Goal: Task Accomplishment & Management: Complete application form

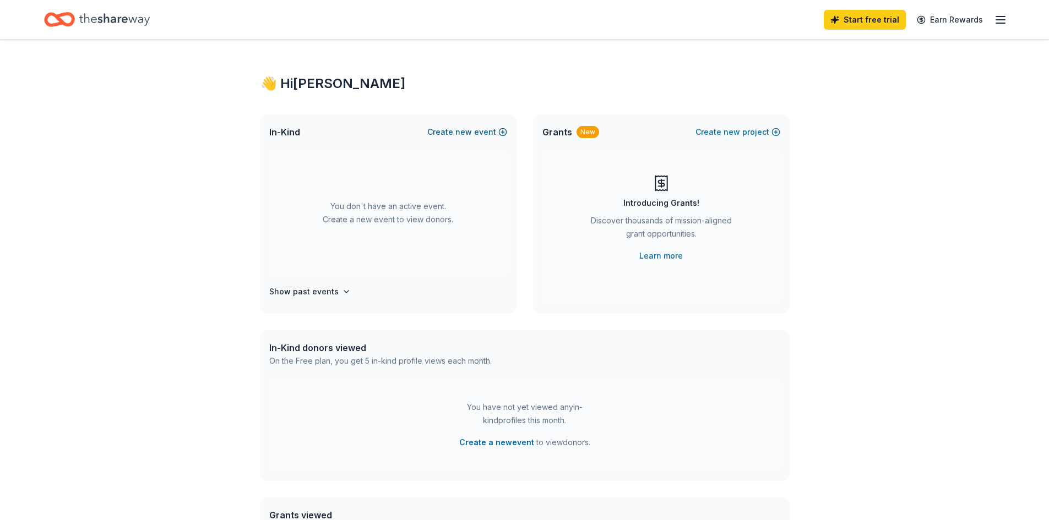
click at [462, 129] on span "new" at bounding box center [463, 132] width 17 height 13
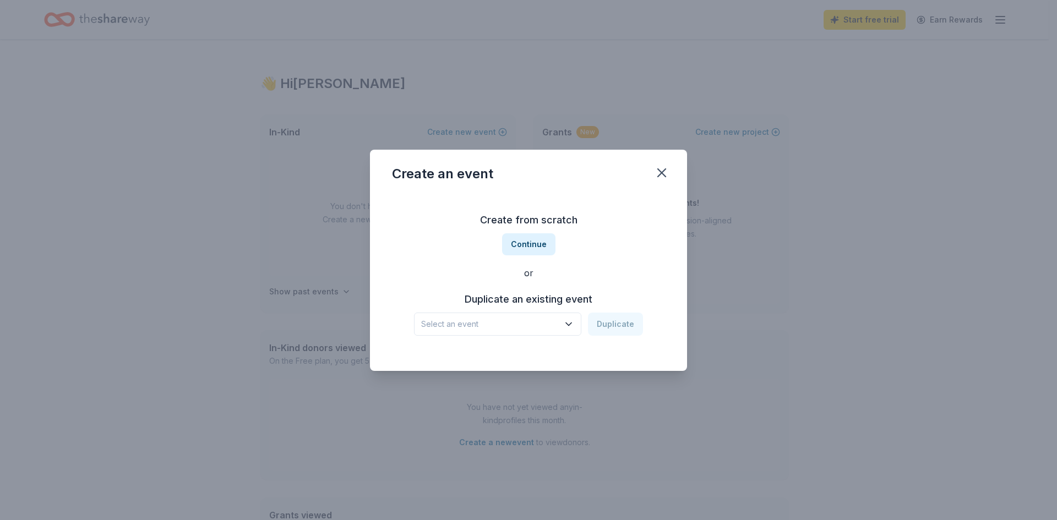
click at [490, 318] on span "Select an event" at bounding box center [490, 324] width 138 height 13
click at [530, 243] on button "Continue" at bounding box center [528, 244] width 53 height 22
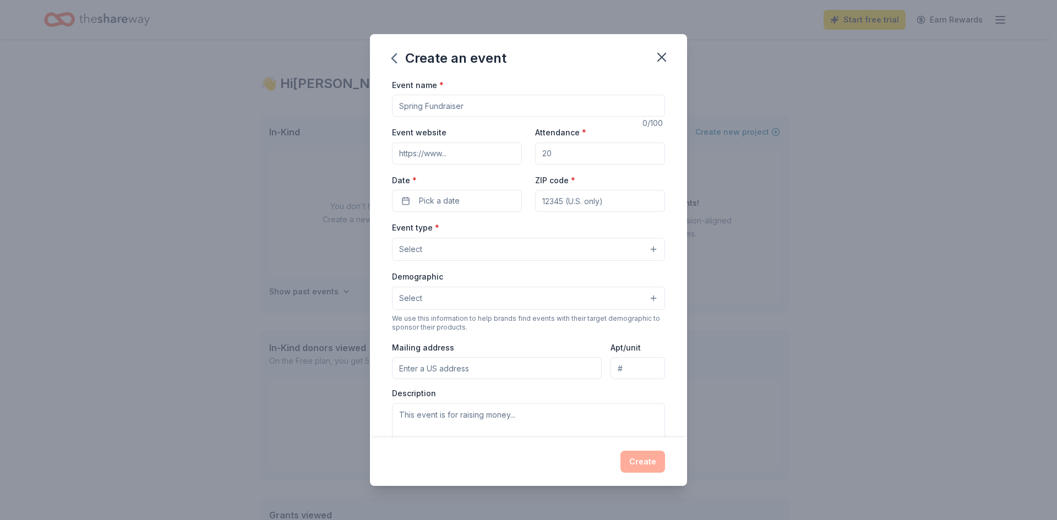
click at [475, 105] on input "Event name *" at bounding box center [528, 106] width 273 height 22
type input "St. [PERSON_NAME] Catholic High School Tennis Mixer Fundraiser"
click at [559, 156] on input "Attendance *" at bounding box center [600, 154] width 130 height 22
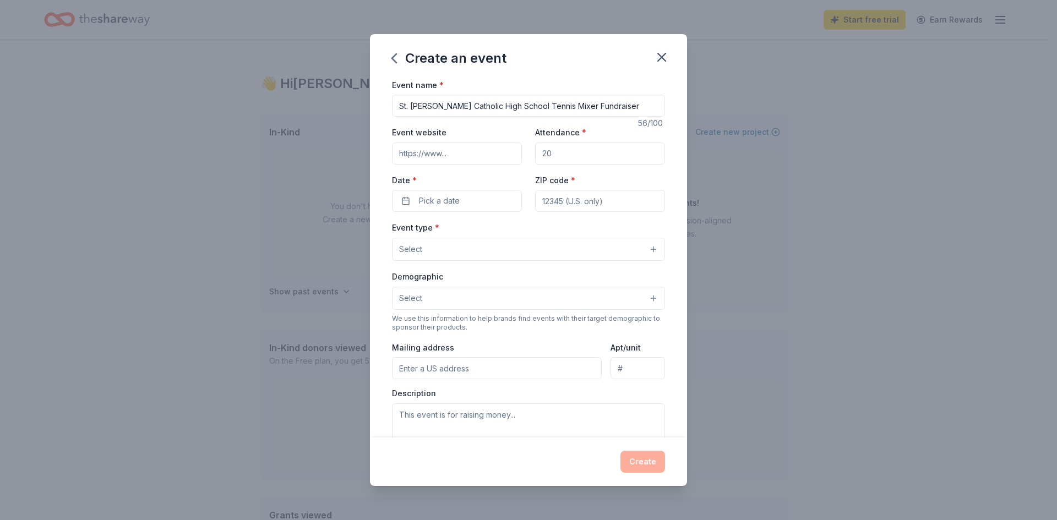
click at [559, 156] on input "Attendance *" at bounding box center [600, 154] width 130 height 22
click at [554, 156] on input "Attendance *" at bounding box center [600, 154] width 130 height 22
type input "80"
click at [436, 198] on span "Pick a date" at bounding box center [439, 200] width 41 height 13
click at [517, 230] on button "Go to next month" at bounding box center [514, 229] width 15 height 15
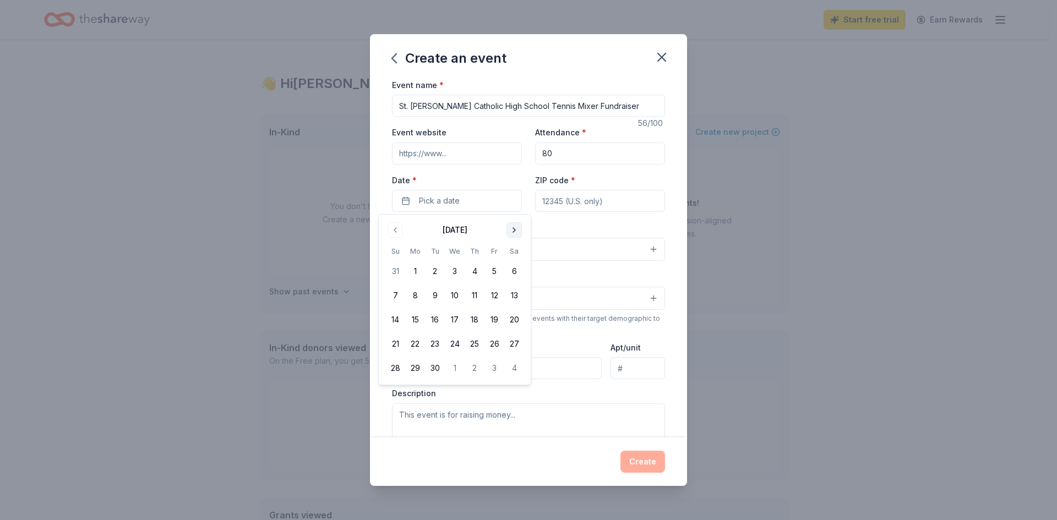
click at [517, 230] on button "Go to next month" at bounding box center [514, 229] width 15 height 15
click at [494, 345] on button "24" at bounding box center [495, 344] width 20 height 20
click at [558, 196] on input "ZIP code *" at bounding box center [600, 201] width 130 height 22
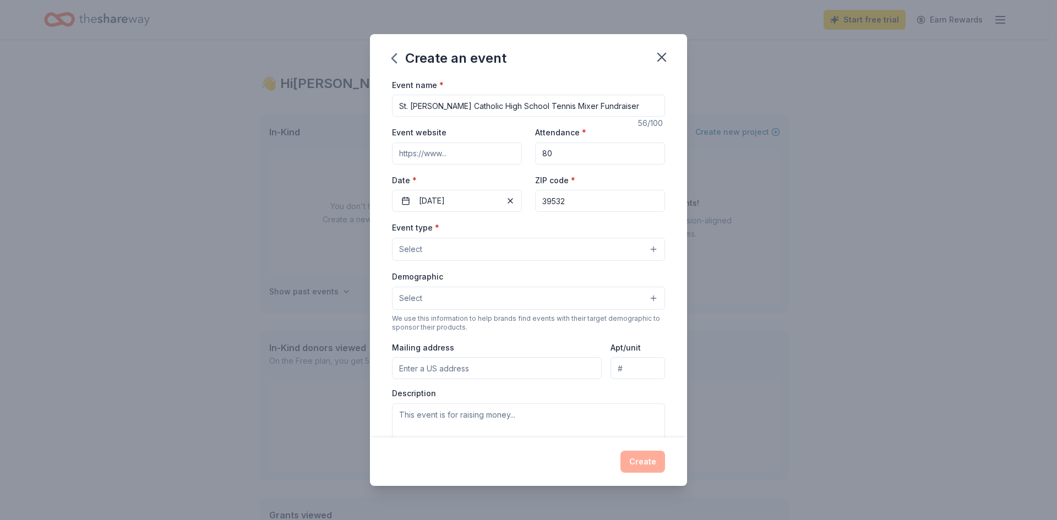
type input "39532"
click at [458, 248] on button "Select" at bounding box center [528, 249] width 273 height 23
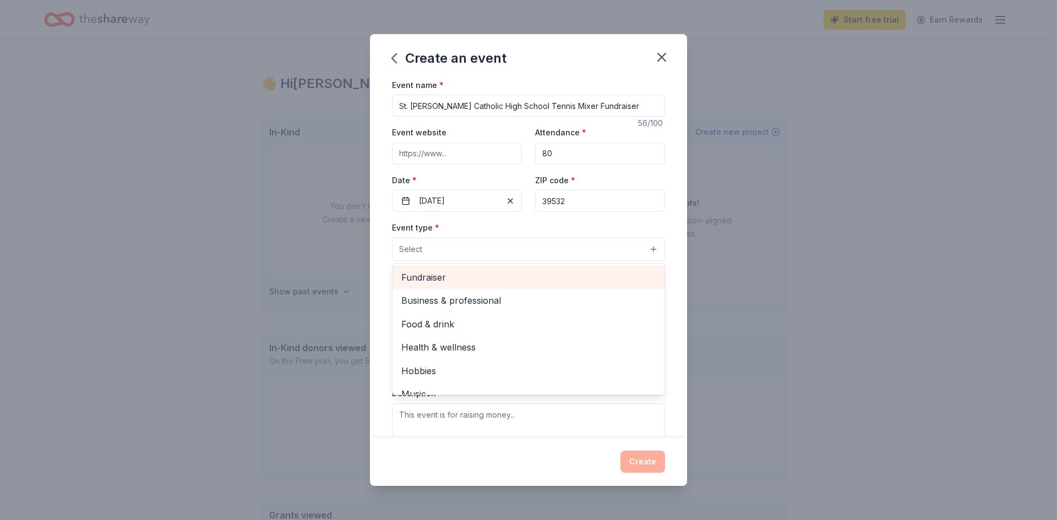
click at [450, 272] on span "Fundraiser" at bounding box center [528, 277] width 254 height 14
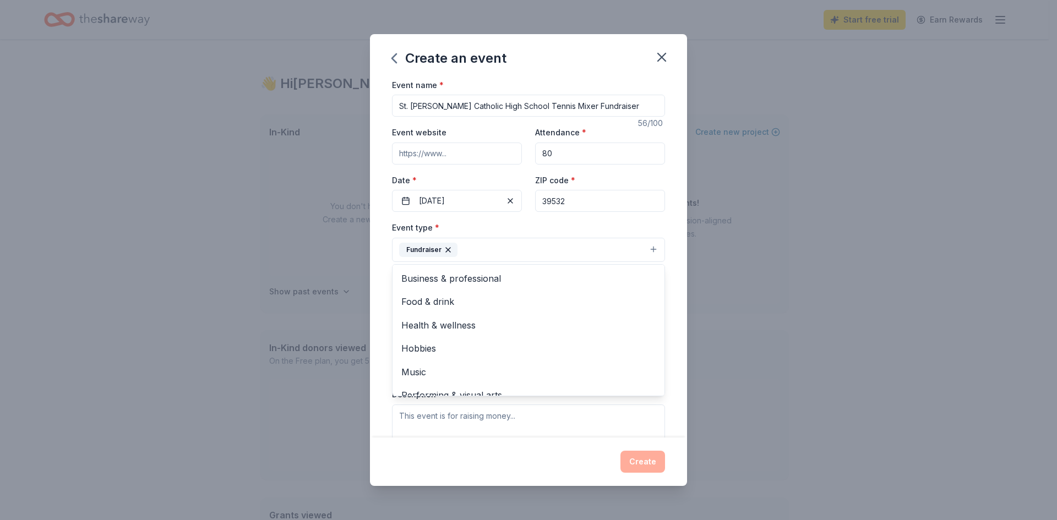
click at [664, 224] on div "Event name * St. Patrick Catholic High School Tennis Mixer Fundraiser 56 /100 E…" at bounding box center [528, 258] width 317 height 360
click at [640, 303] on button "Select" at bounding box center [528, 299] width 273 height 23
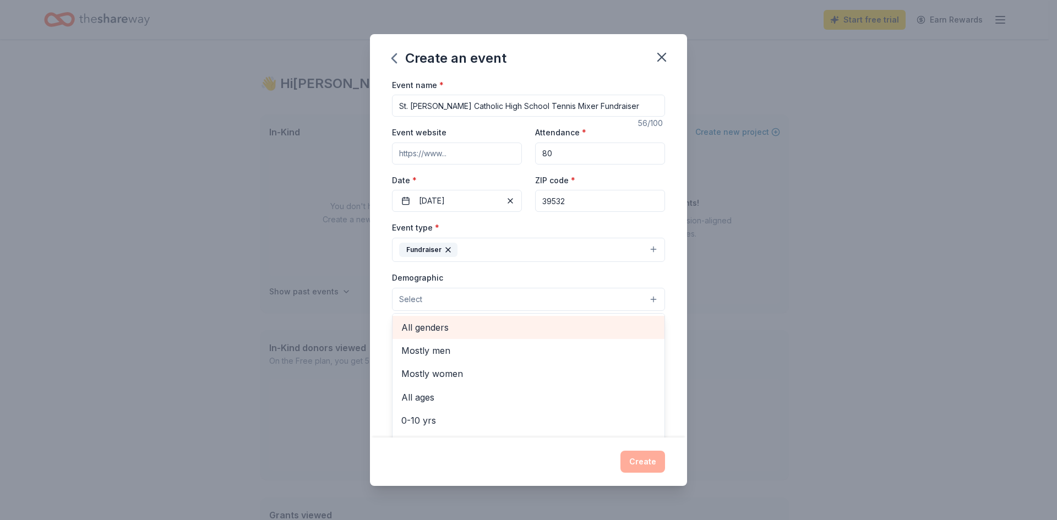
click at [610, 326] on span "All genders" at bounding box center [528, 327] width 254 height 14
click at [628, 276] on div "Demographic All genders Mostly men Mostly women All ages 0-10 yrs 10-20 yrs 20-…" at bounding box center [528, 291] width 273 height 41
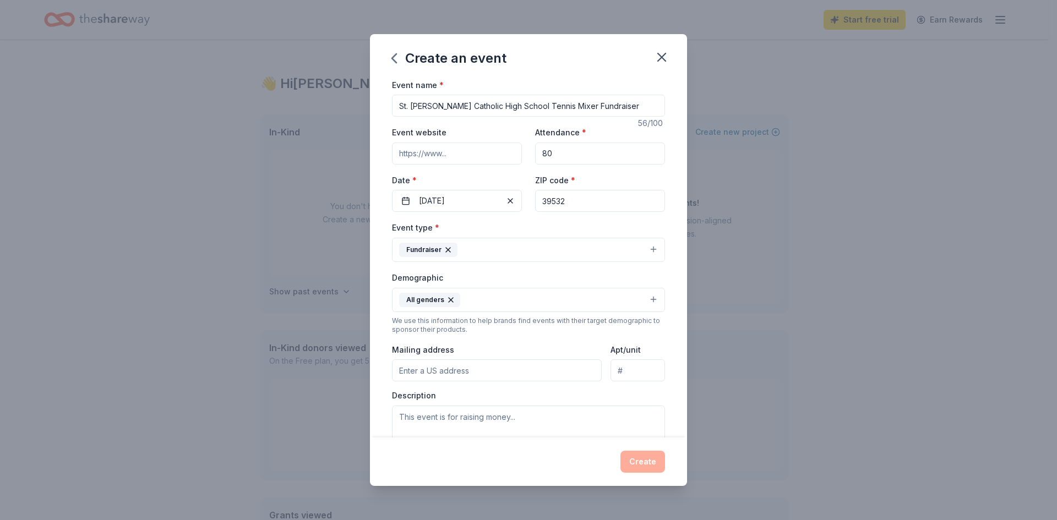
click at [535, 381] on input "Mailing address" at bounding box center [497, 371] width 210 height 22
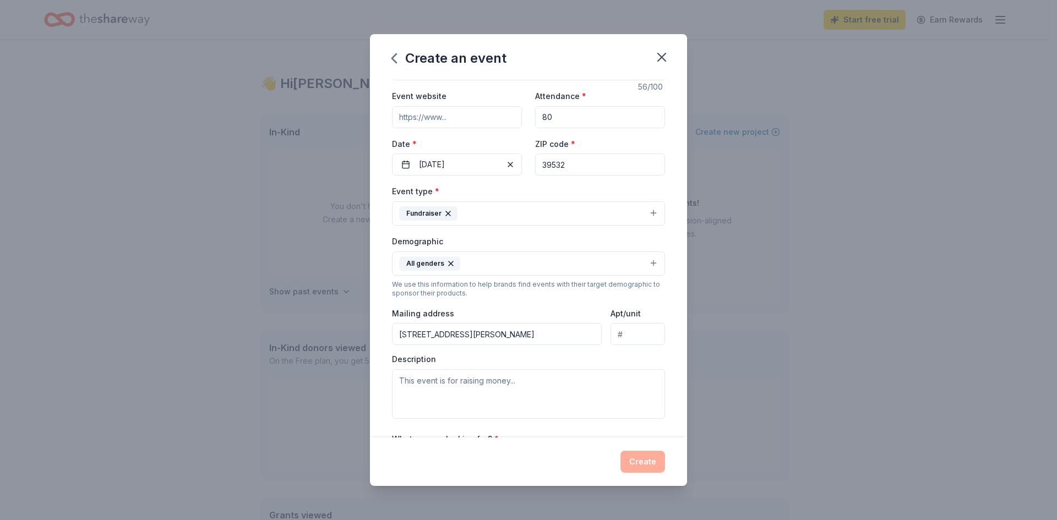
scroll to position [55, 0]
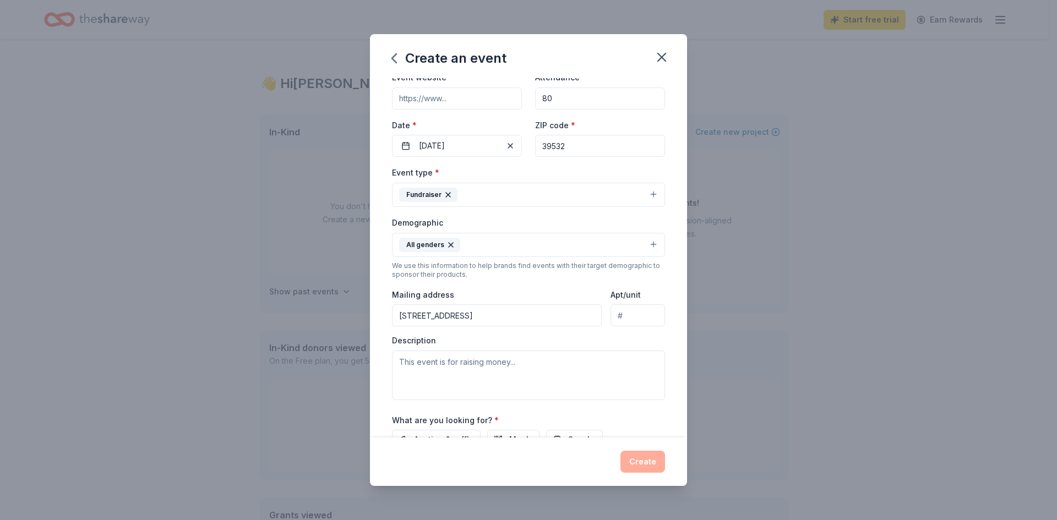
type input "18300 Saint Patrick Road, Biloxi, MS, 39532"
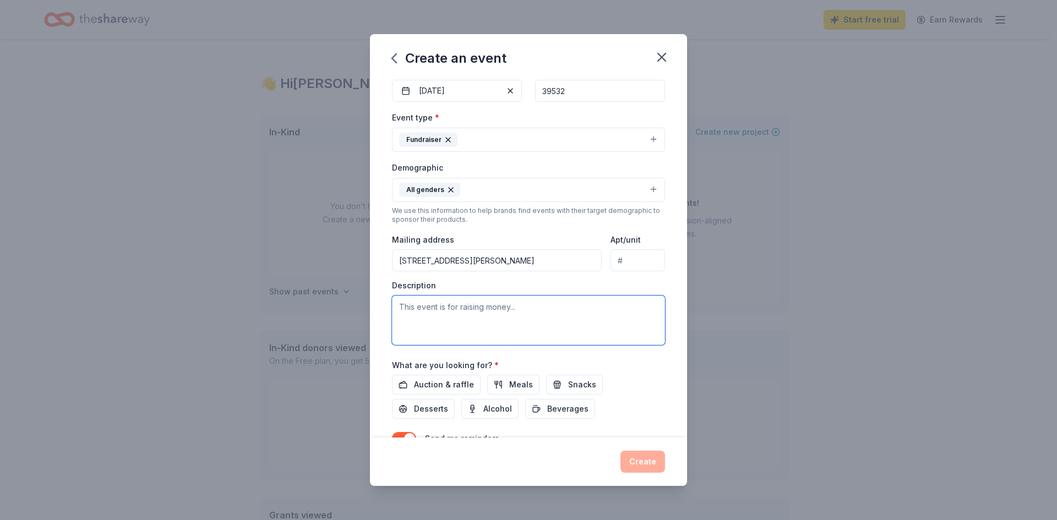
click at [562, 307] on textarea at bounding box center [528, 321] width 273 height 50
paste textarea "The St. Patrick tennis team will be hosting their first tennis mixer to raise m…"
paste textarea "tennis equipment, clinics, tournament entry fees and travel expenses."
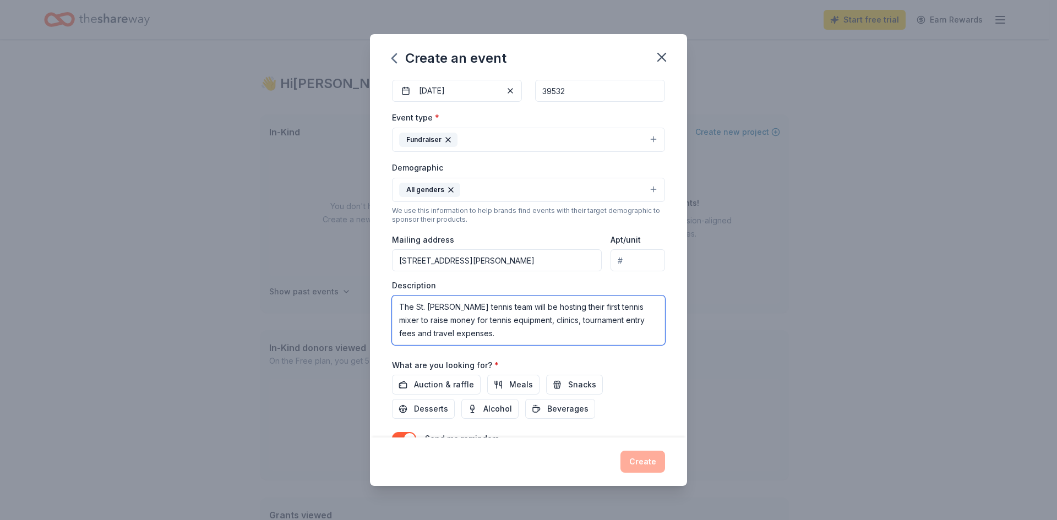
paste textarea "Last year SP's tennis team won their first team tournament and team state. The …"
paste textarea "excited to grow the program and need help to do so. Thank you for your consider…"
type textarea "The St. [PERSON_NAME] tennis team will be hosting their first tennis mixer to r…"
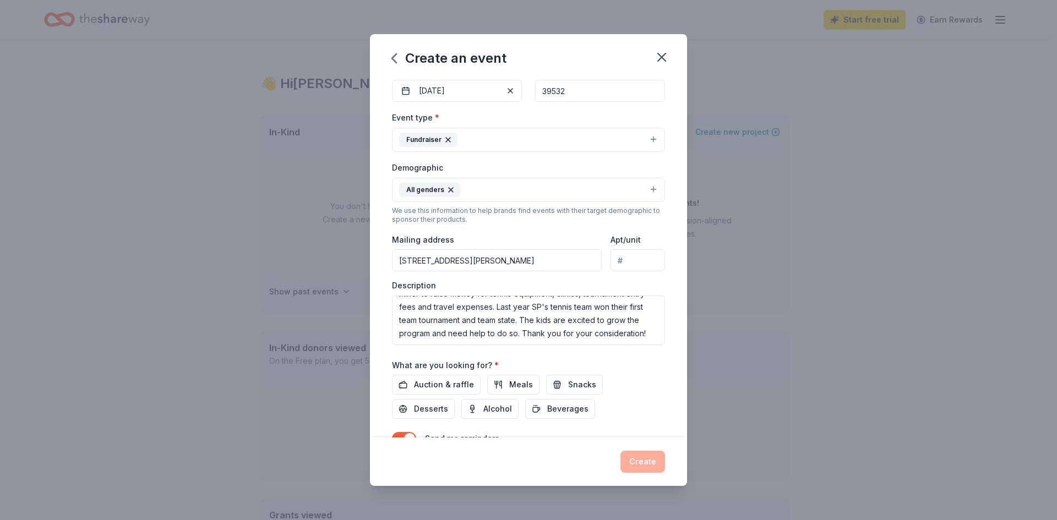
click at [628, 381] on div "Auction & raffle Meals Snacks Desserts Alcohol Beverages" at bounding box center [528, 397] width 273 height 44
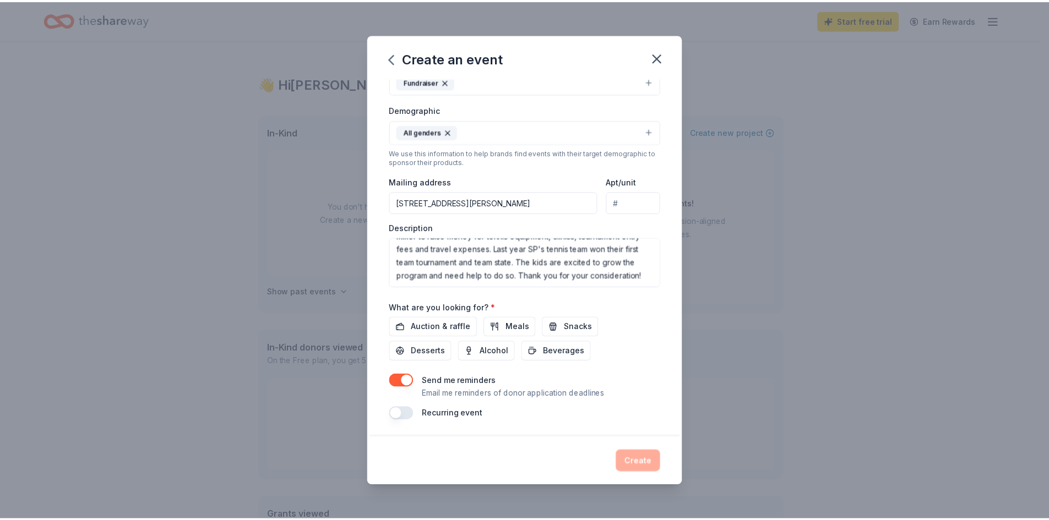
scroll to position [169, 0]
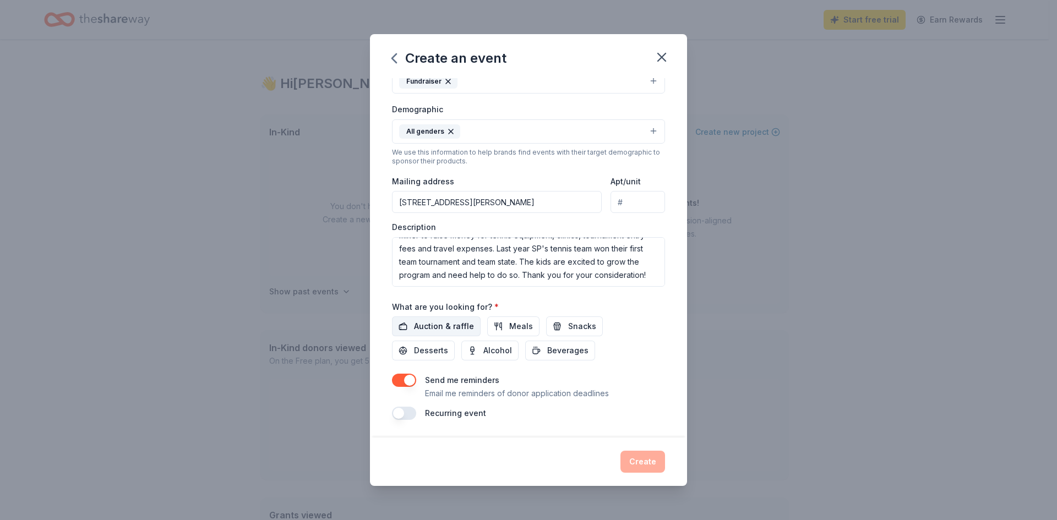
click at [438, 324] on span "Auction & raffle" at bounding box center [444, 326] width 60 height 13
click at [580, 328] on span "Snacks" at bounding box center [582, 326] width 28 height 13
click at [638, 457] on button "Create" at bounding box center [643, 462] width 45 height 22
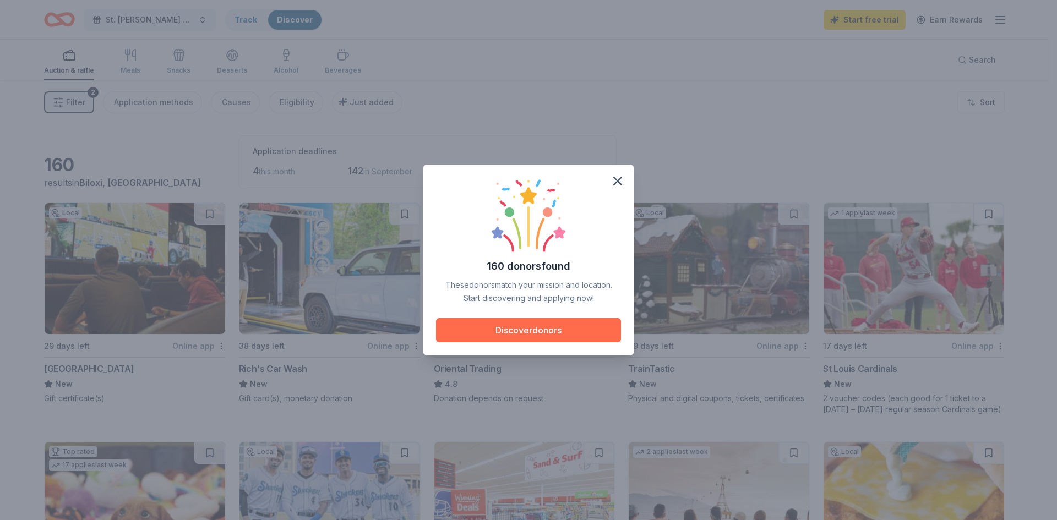
click at [529, 328] on button "Discover donors" at bounding box center [528, 330] width 185 height 24
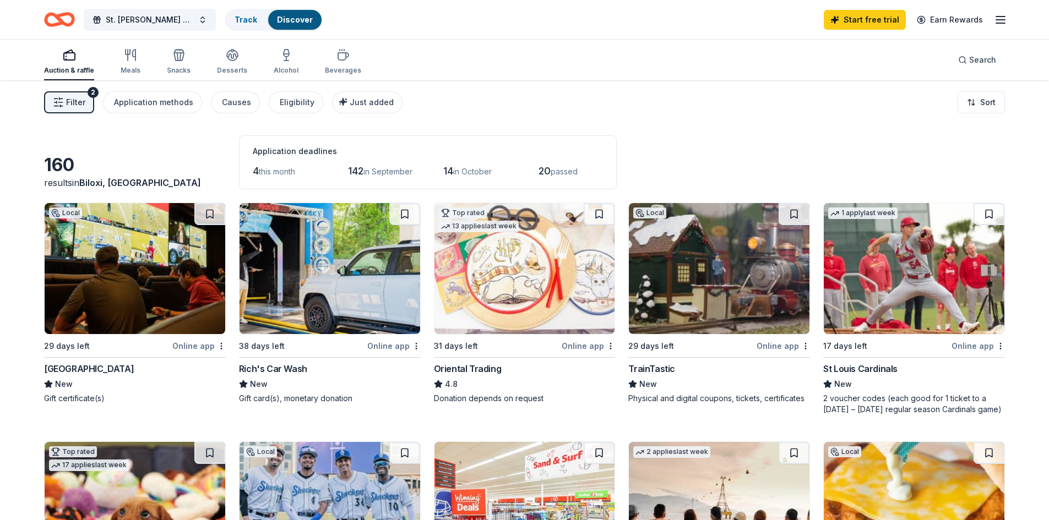
click at [90, 296] on img at bounding box center [135, 268] width 181 height 131
click at [324, 329] on img at bounding box center [330, 268] width 181 height 131
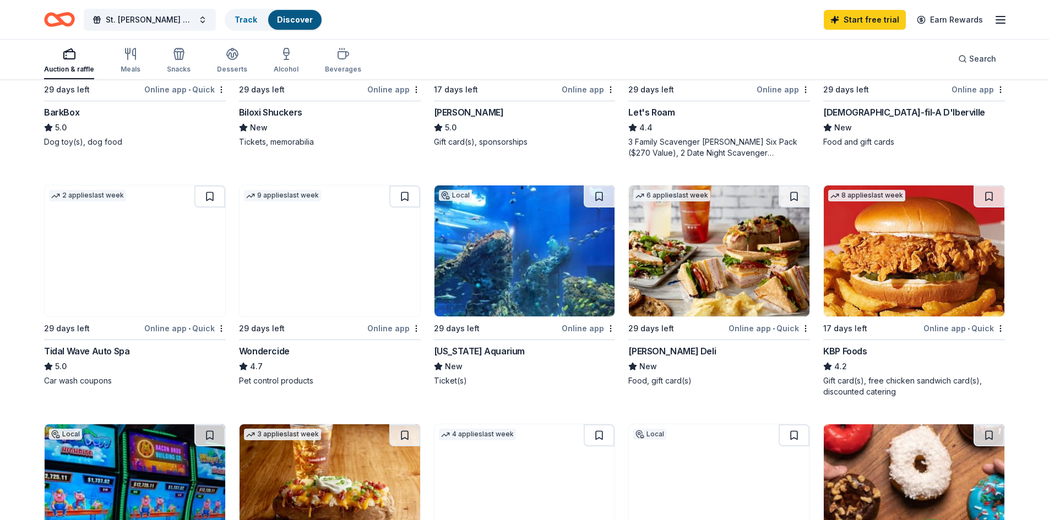
scroll to position [551, 0]
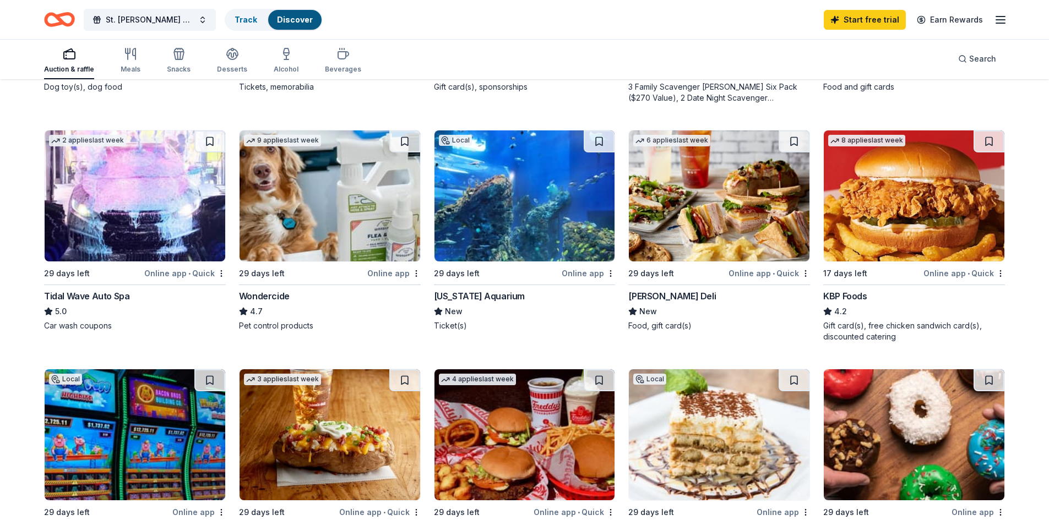
click at [729, 251] on img at bounding box center [719, 196] width 181 height 131
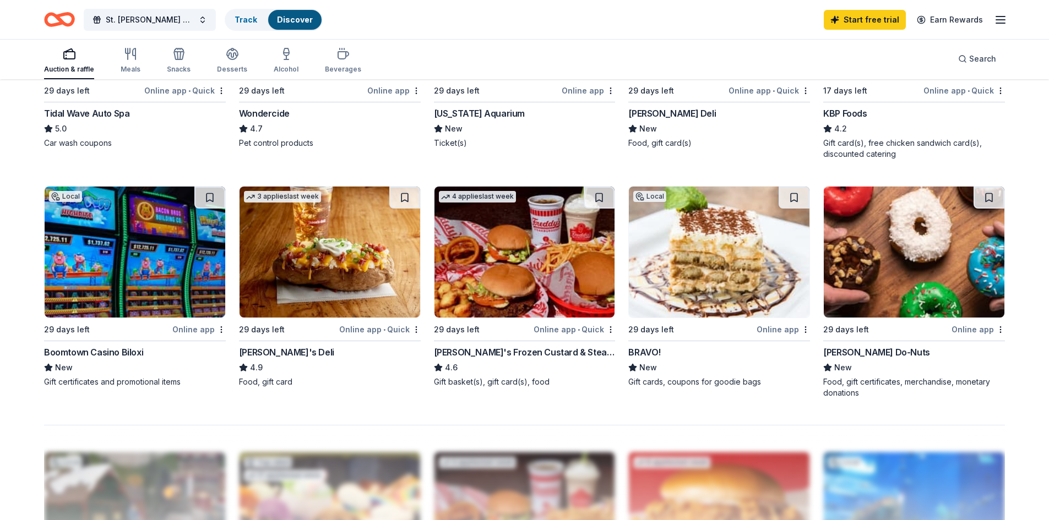
scroll to position [716, 0]
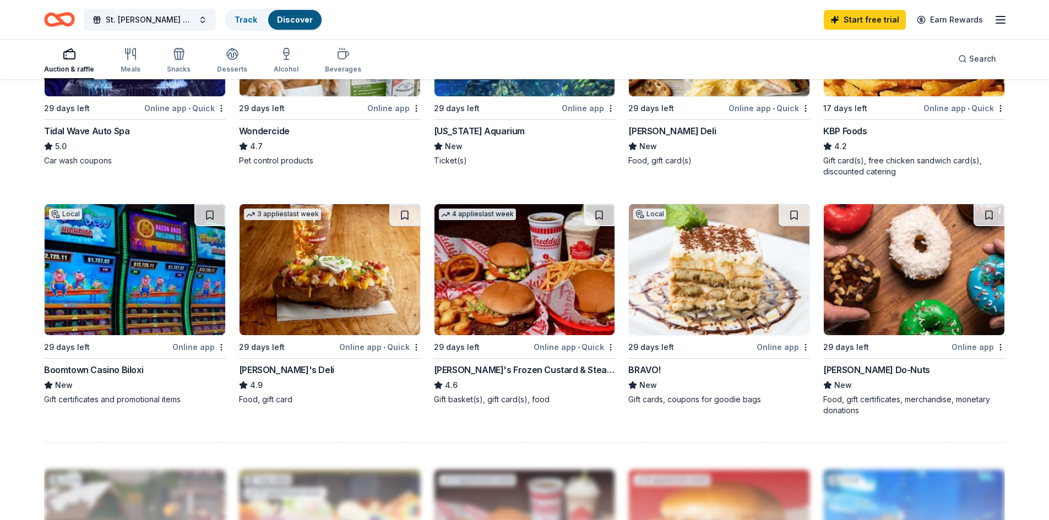
click at [127, 287] on img at bounding box center [135, 269] width 181 height 131
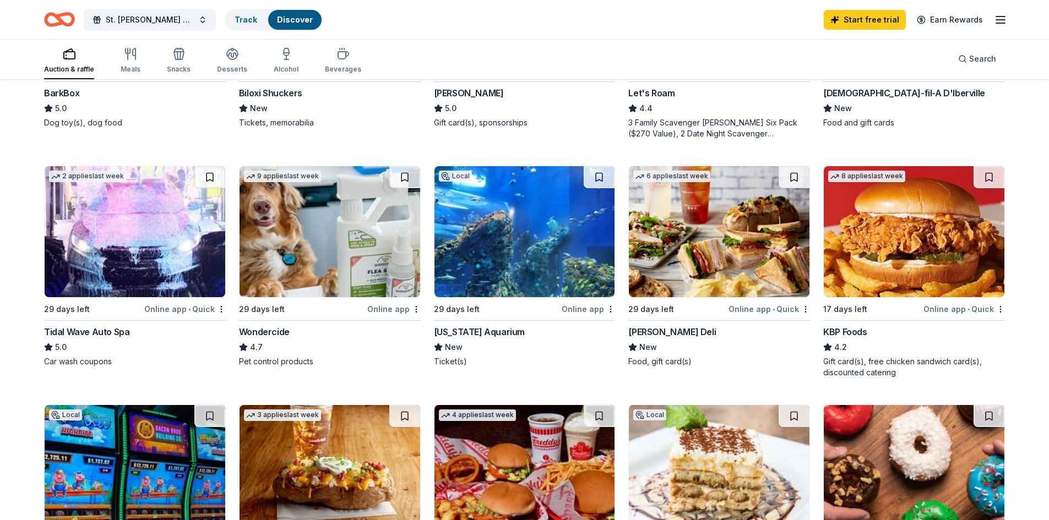
scroll to position [496, 0]
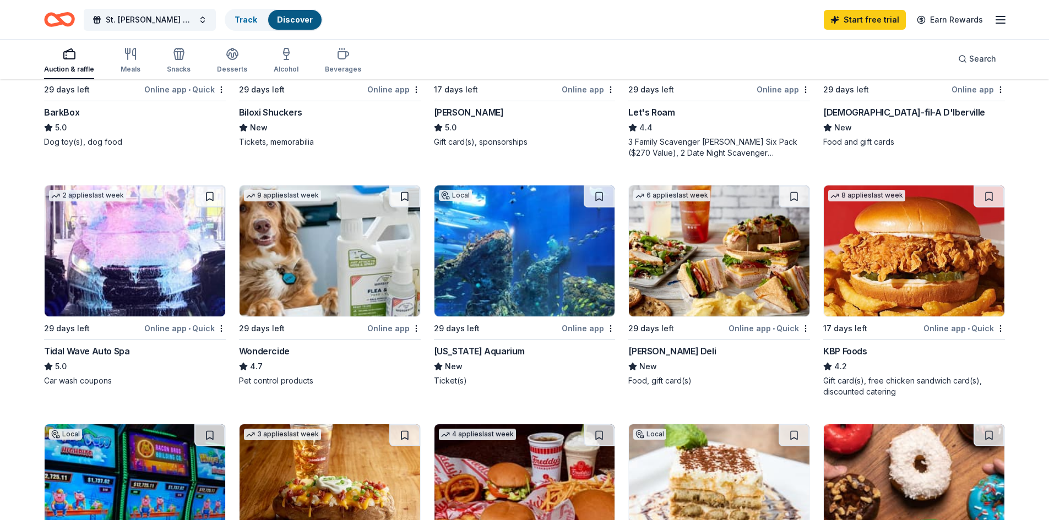
click at [716, 306] on img at bounding box center [719, 251] width 181 height 131
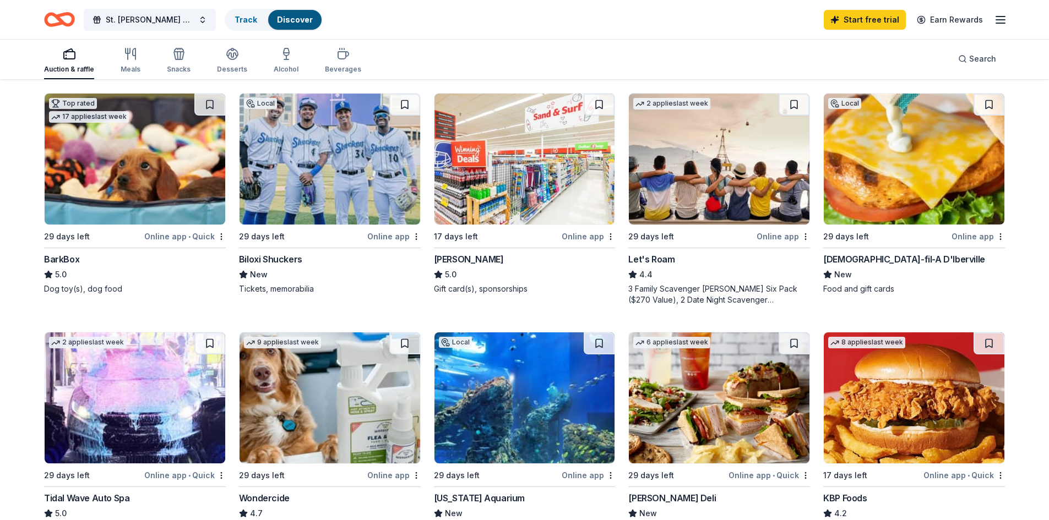
scroll to position [330, 0]
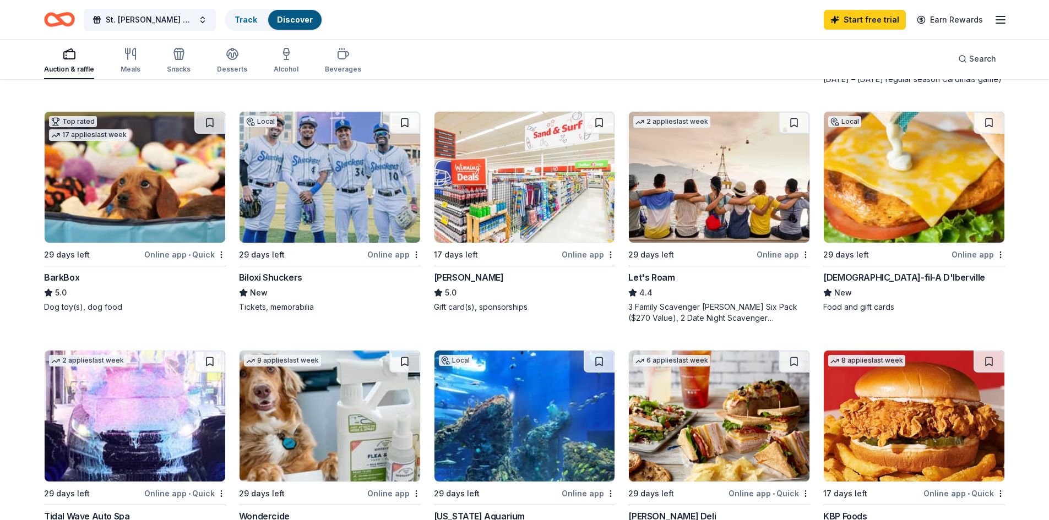
click at [327, 225] on img at bounding box center [330, 177] width 181 height 131
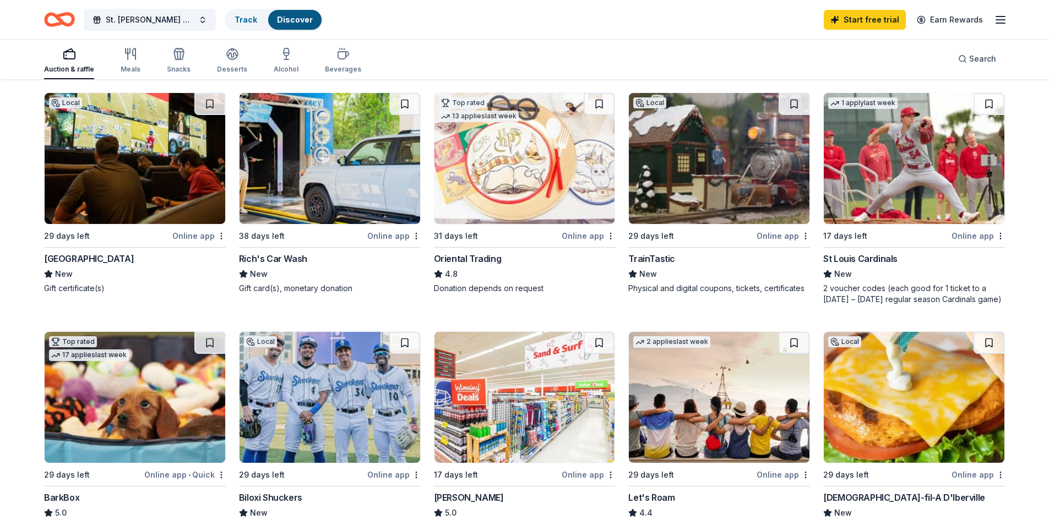
scroll to position [55, 0]
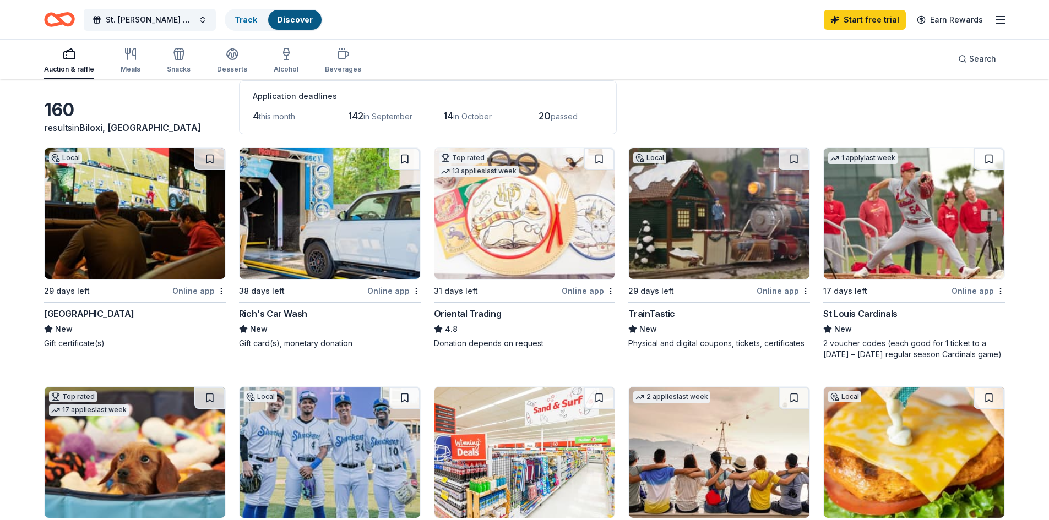
click at [318, 248] on img at bounding box center [330, 213] width 181 height 131
click at [694, 256] on img at bounding box center [719, 213] width 181 height 131
click at [999, 20] on icon "button" at bounding box center [1000, 19] width 13 height 13
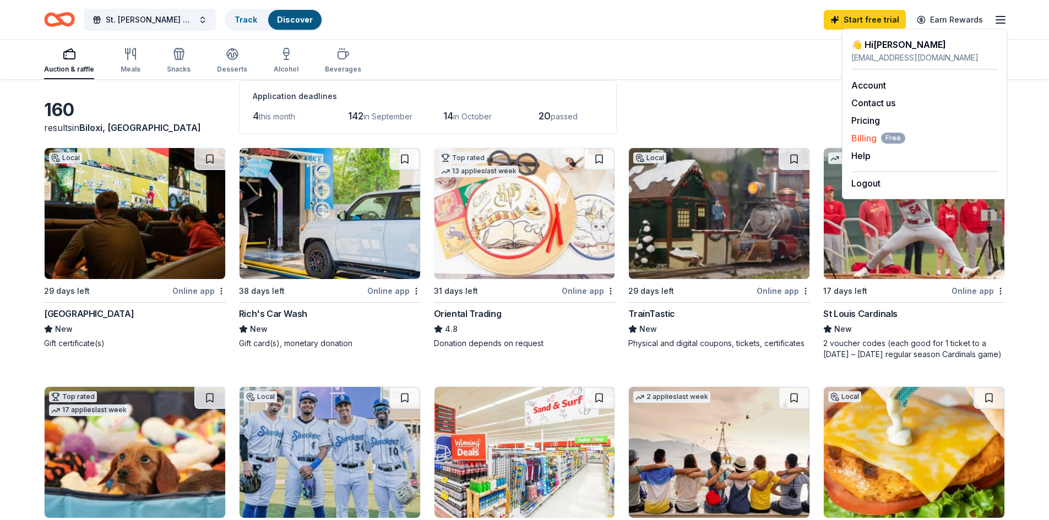
click at [860, 137] on span "Billing Free" at bounding box center [878, 138] width 54 height 13
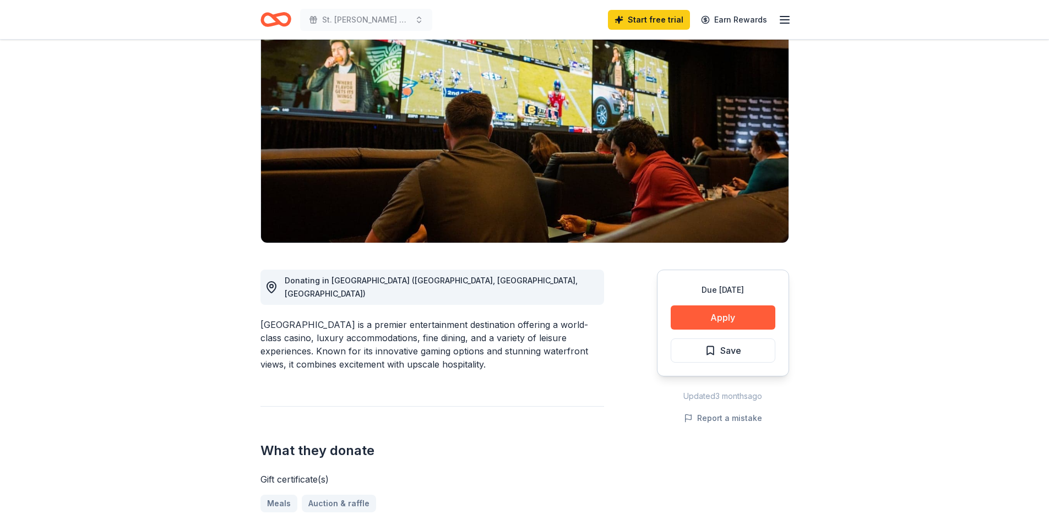
scroll to position [110, 0]
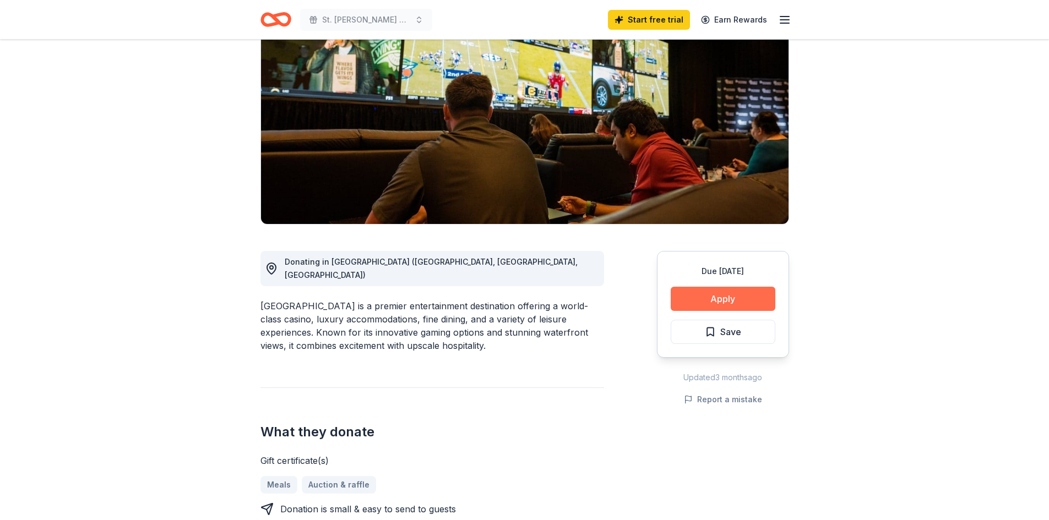
click at [725, 303] on button "Apply" at bounding box center [723, 299] width 105 height 24
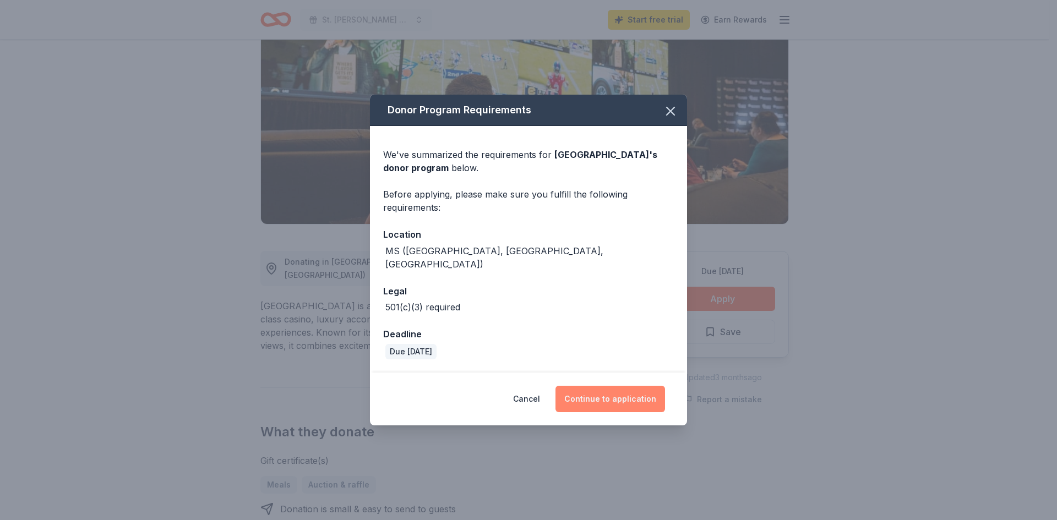
click at [606, 394] on button "Continue to application" at bounding box center [611, 399] width 110 height 26
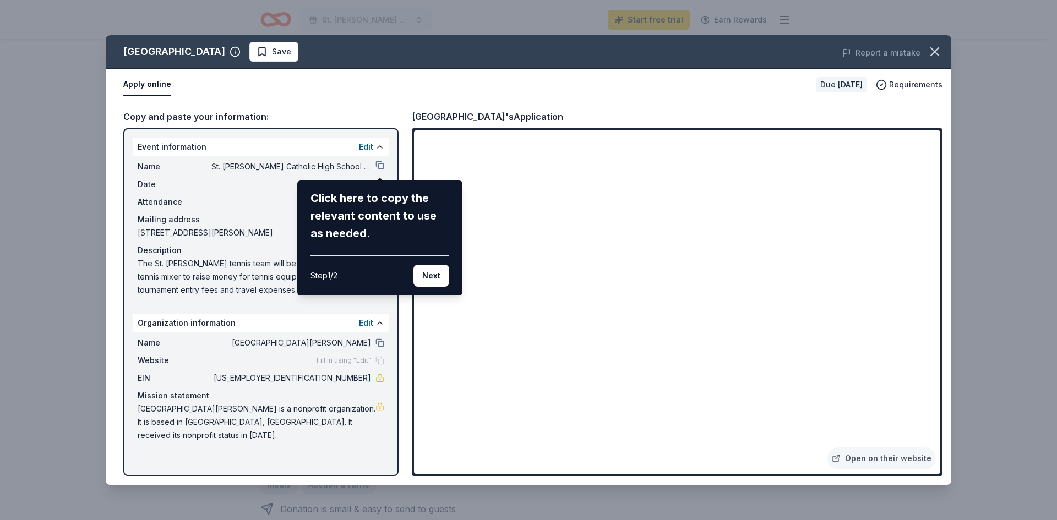
click at [496, 424] on div "Scarlet Pearl Casino Resort Save Report a mistake Apply online Due in 29 days R…" at bounding box center [529, 260] width 846 height 450
click at [430, 276] on button "Next" at bounding box center [432, 276] width 36 height 22
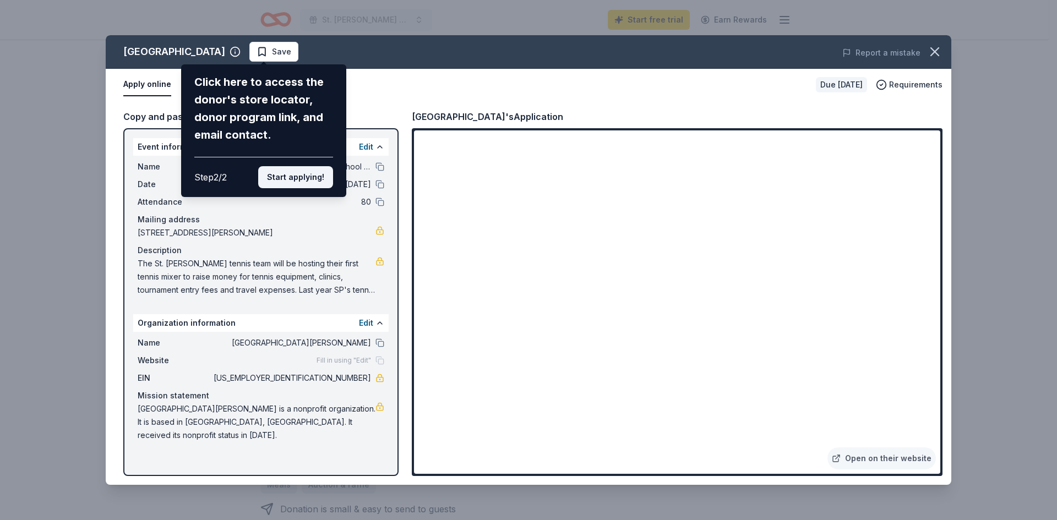
click at [305, 178] on button "Start applying!" at bounding box center [295, 177] width 75 height 22
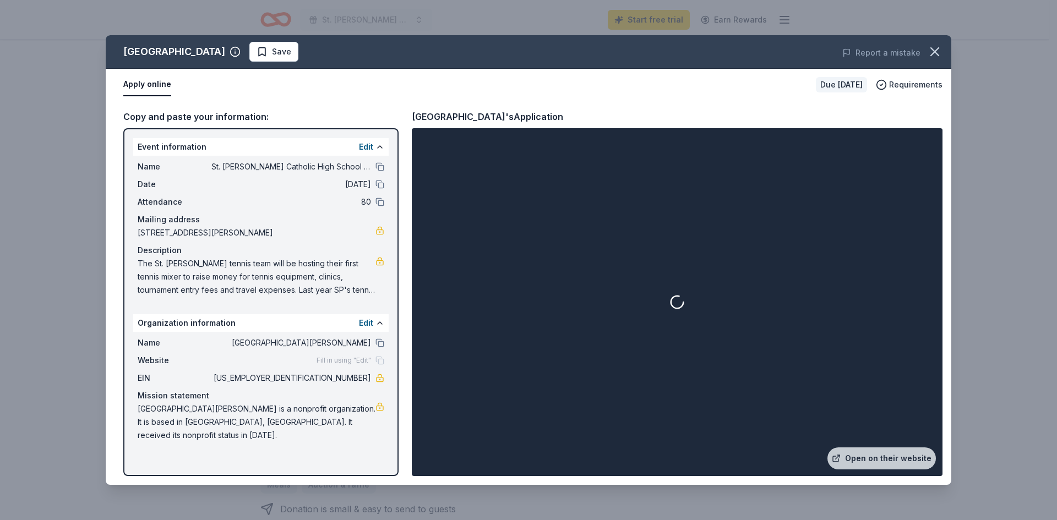
click at [493, 430] on div at bounding box center [677, 303] width 526 height 344
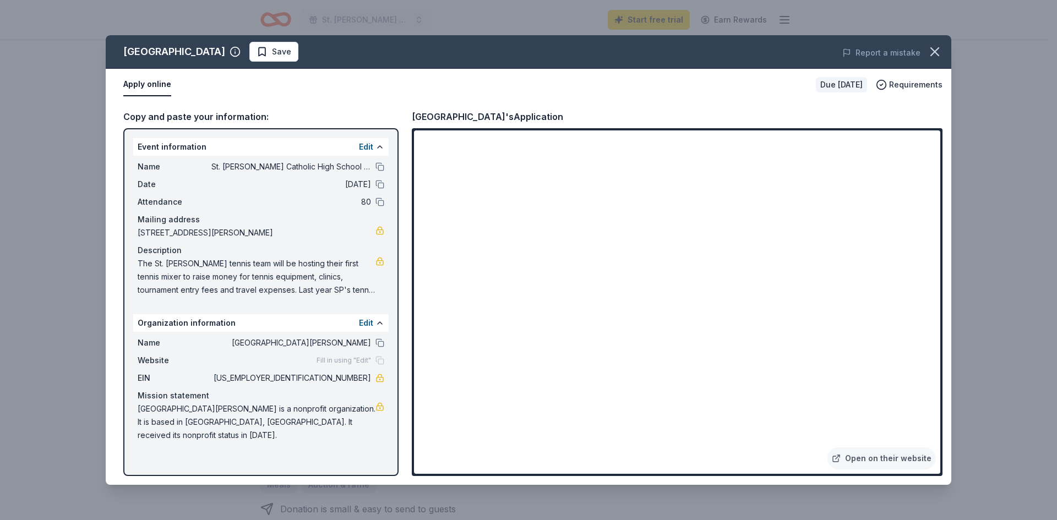
drag, startPoint x: 229, startPoint y: 291, endPoint x: 202, endPoint y: 273, distance: 32.5
click at [202, 274] on span "The St. [PERSON_NAME] tennis team will be hosting their first tennis mixer to r…" at bounding box center [257, 277] width 238 height 40
drag, startPoint x: 939, startPoint y: 53, endPoint x: 937, endPoint y: 62, distance: 9.6
click at [939, 53] on icon "button" at bounding box center [934, 51] width 15 height 15
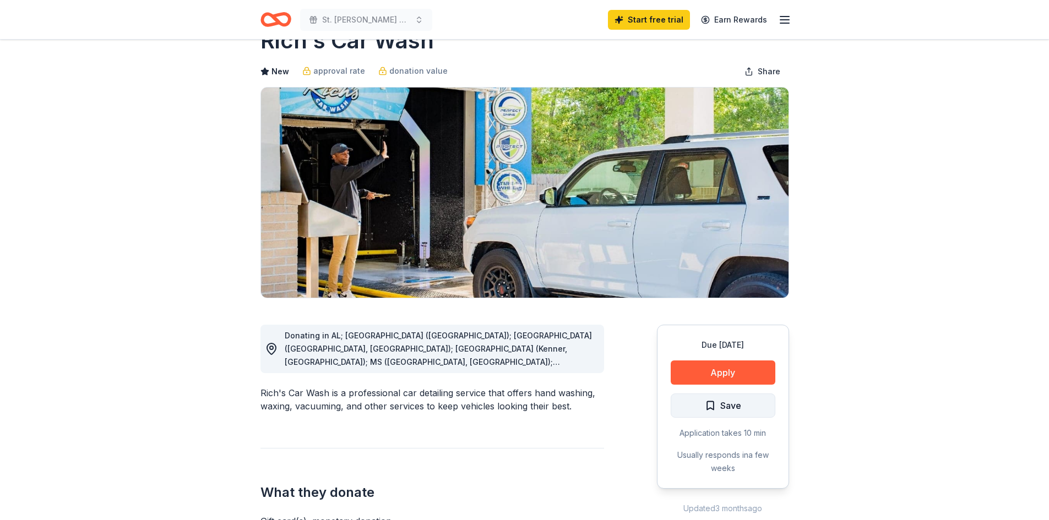
scroll to position [55, 0]
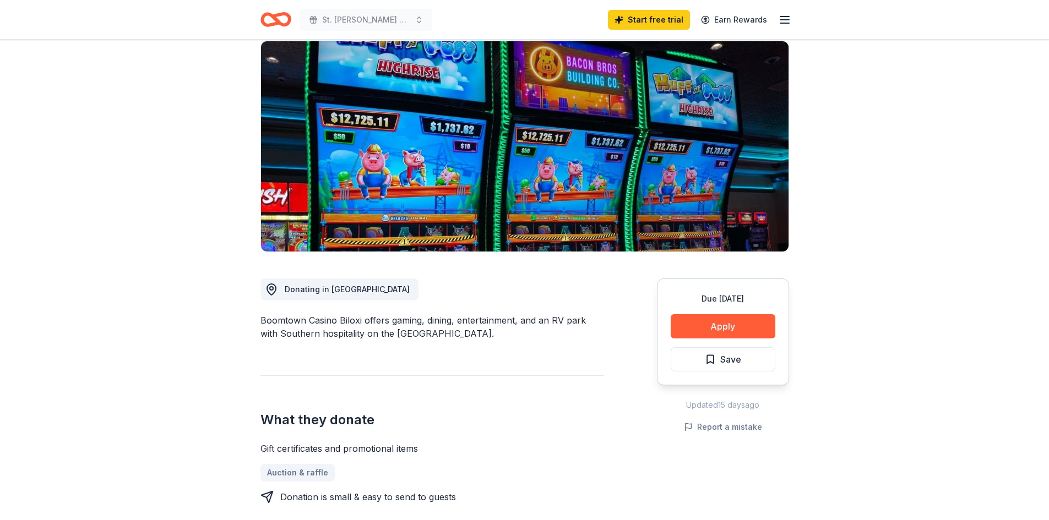
scroll to position [110, 0]
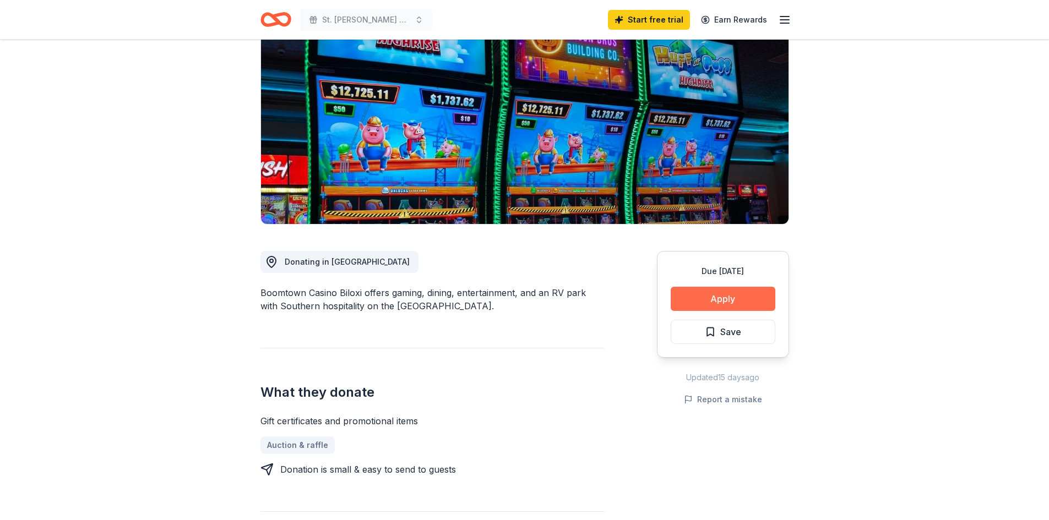
click at [705, 298] on button "Apply" at bounding box center [723, 299] width 105 height 24
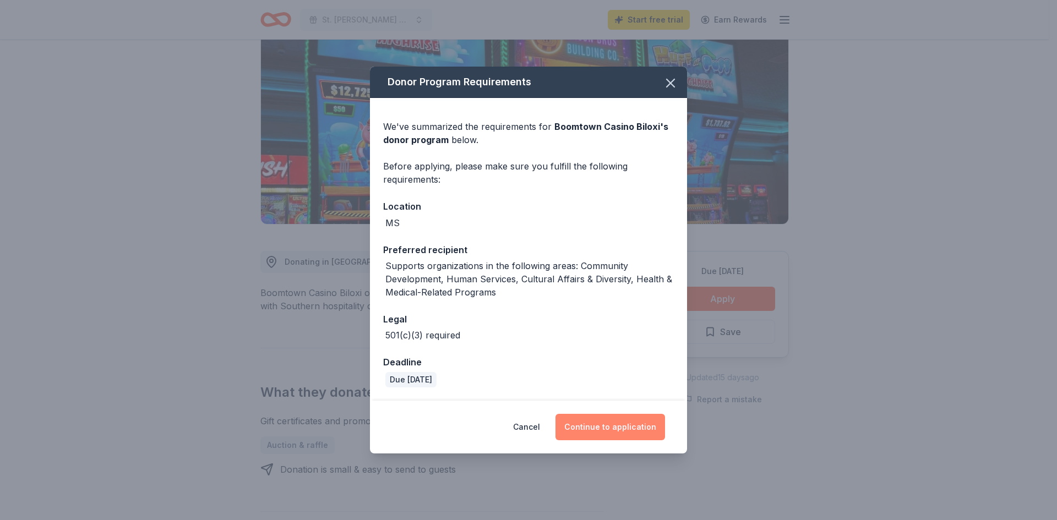
click at [600, 424] on button "Continue to application" at bounding box center [611, 427] width 110 height 26
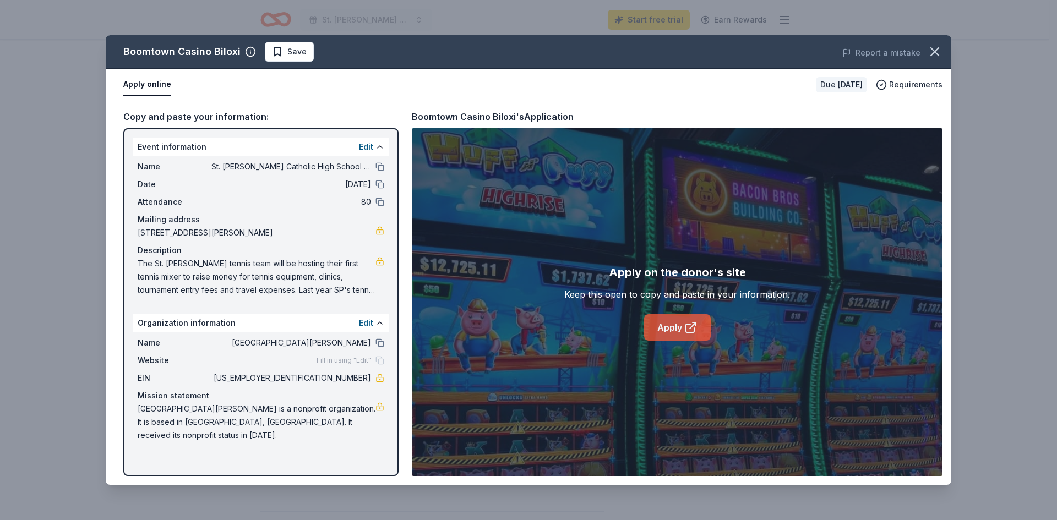
click at [659, 334] on link "Apply" at bounding box center [677, 327] width 67 height 26
click at [936, 52] on icon "button" at bounding box center [935, 52] width 8 height 8
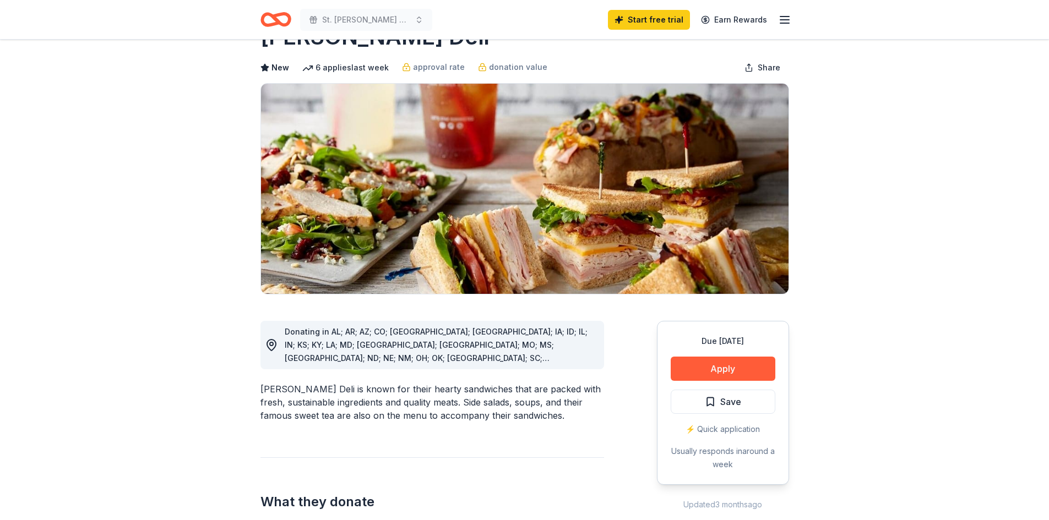
scroll to position [110, 0]
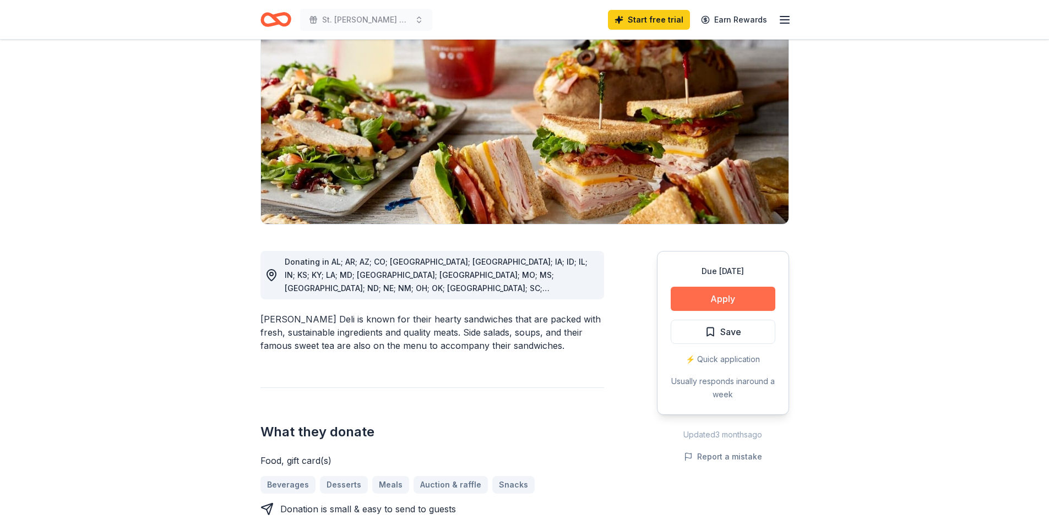
click at [742, 292] on button "Apply" at bounding box center [723, 299] width 105 height 24
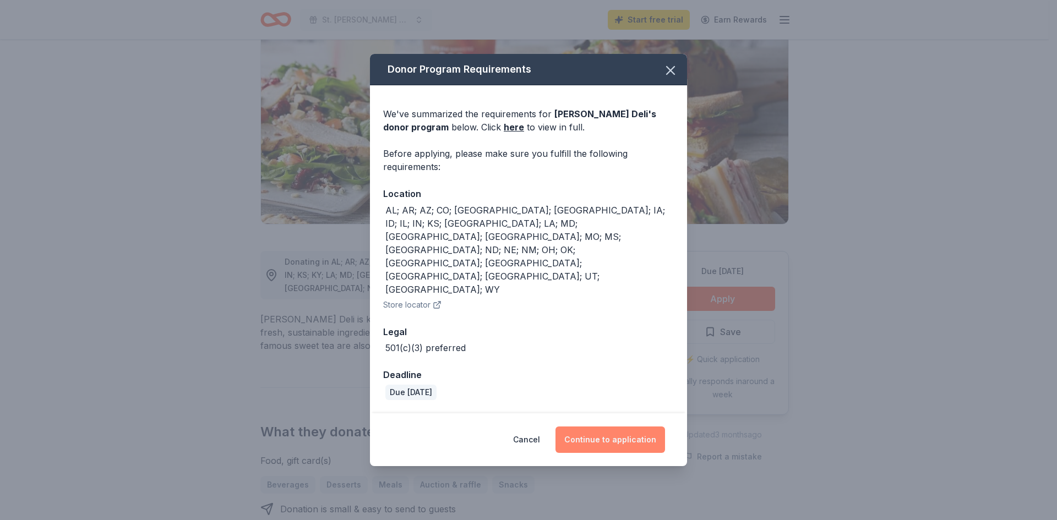
click at [611, 427] on button "Continue to application" at bounding box center [611, 440] width 110 height 26
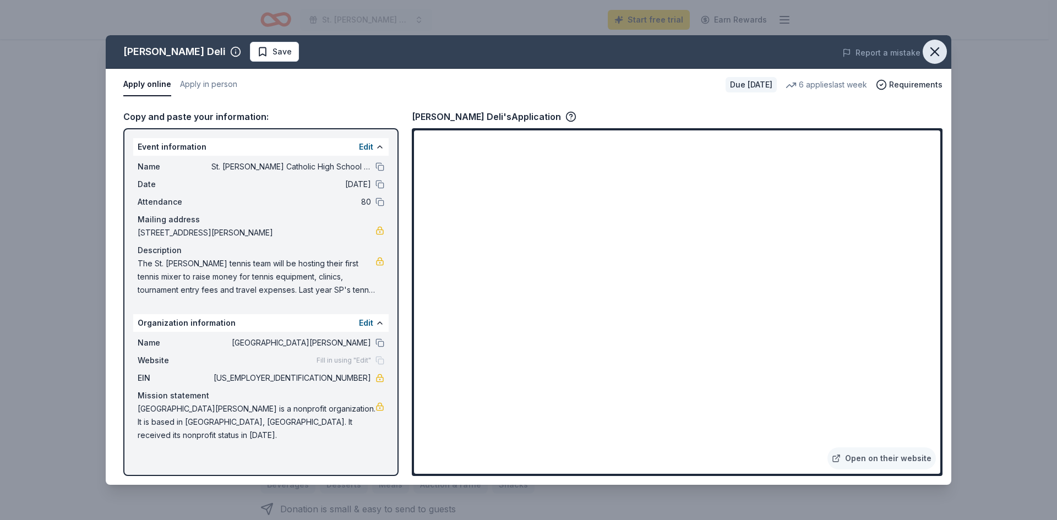
click at [938, 55] on icon "button" at bounding box center [935, 52] width 8 height 8
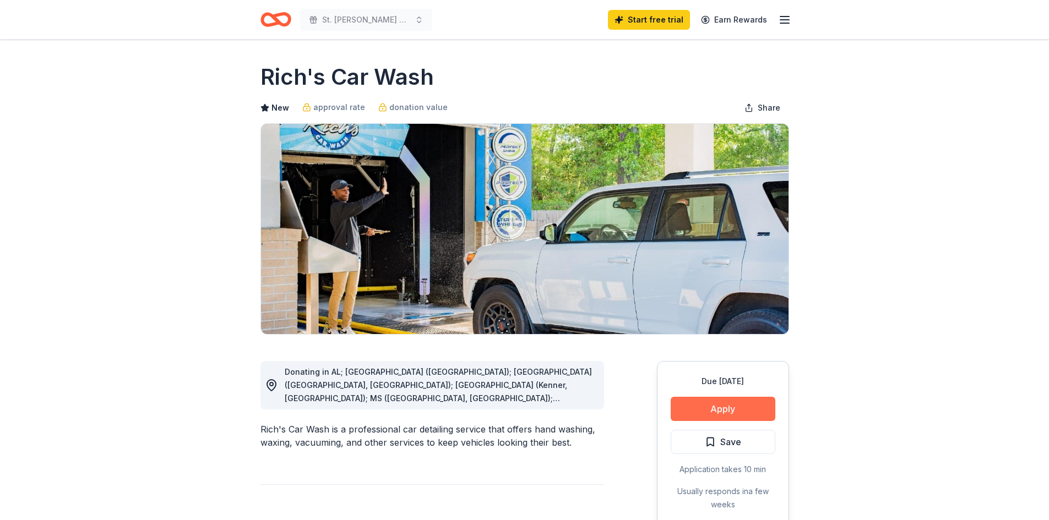
click at [738, 407] on button "Apply" at bounding box center [723, 409] width 105 height 24
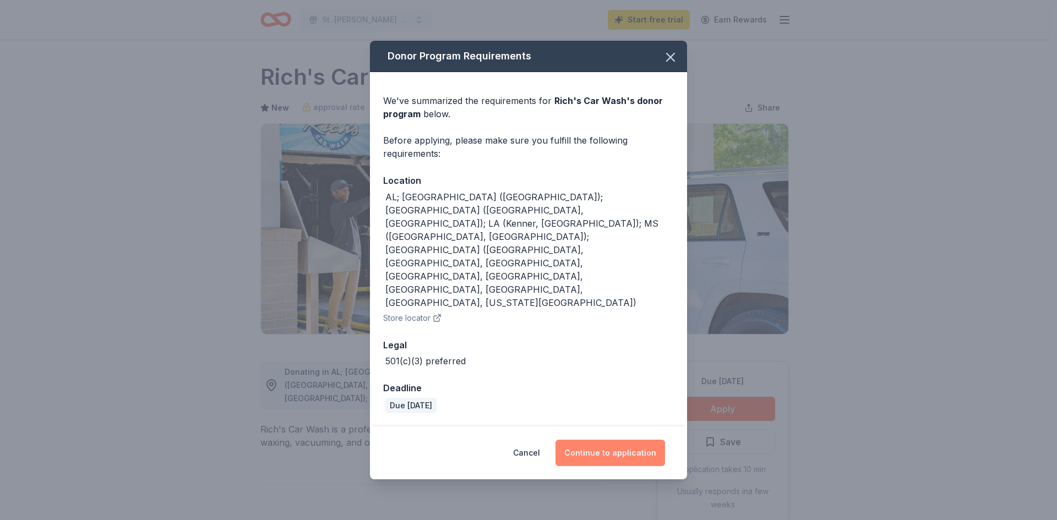
click at [601, 440] on button "Continue to application" at bounding box center [611, 453] width 110 height 26
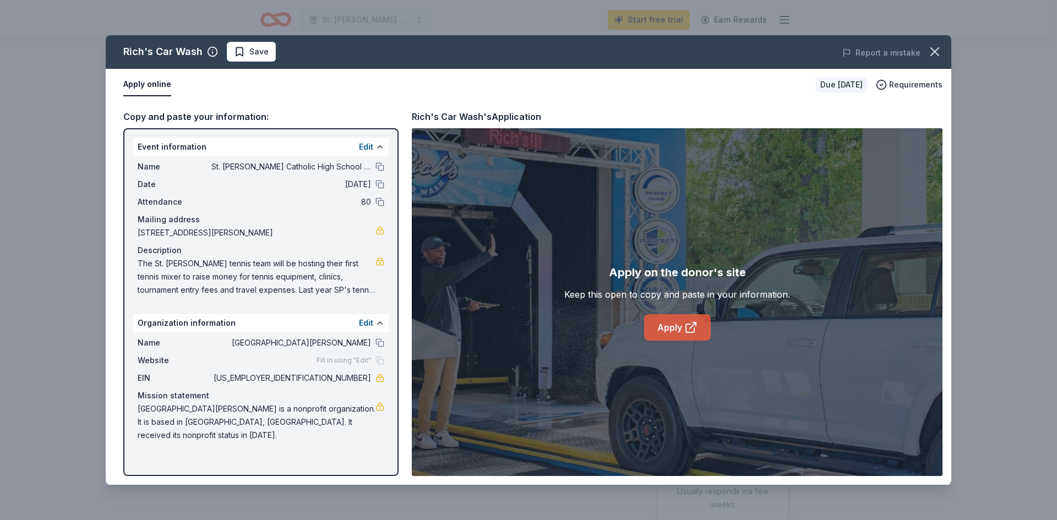
click at [680, 323] on link "Apply" at bounding box center [677, 327] width 67 height 26
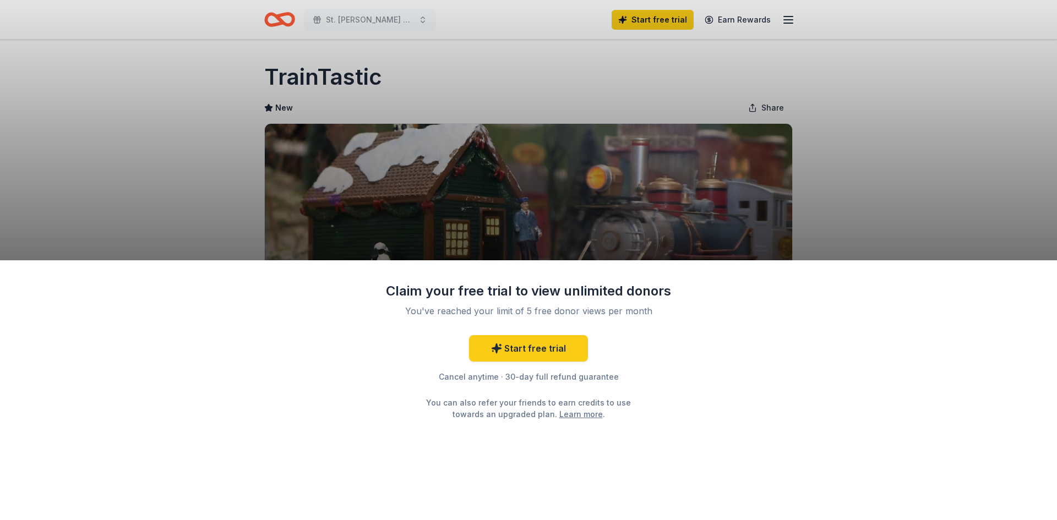
click at [893, 140] on div "Claim your free trial to view unlimited donors You've reached your limit of 5 f…" at bounding box center [528, 260] width 1057 height 520
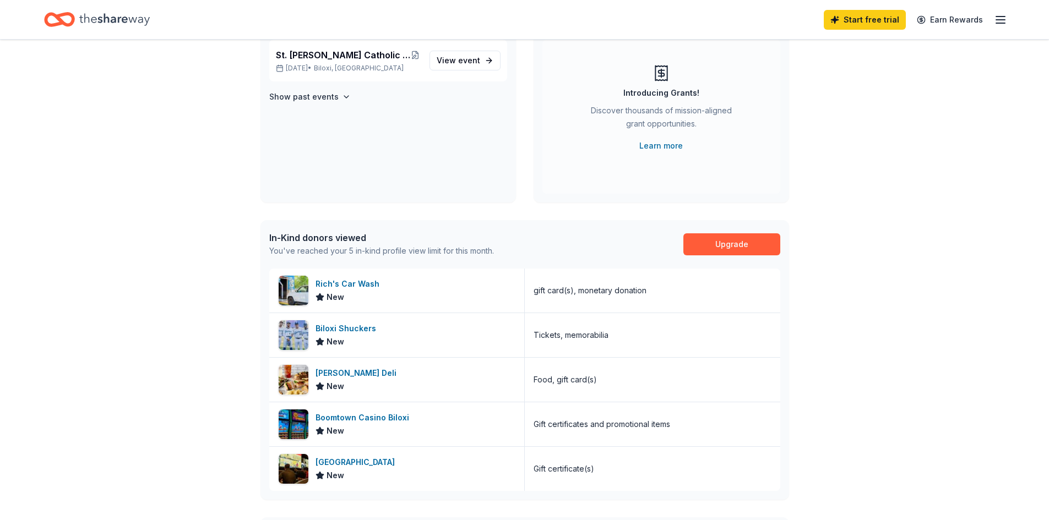
scroll to position [165, 0]
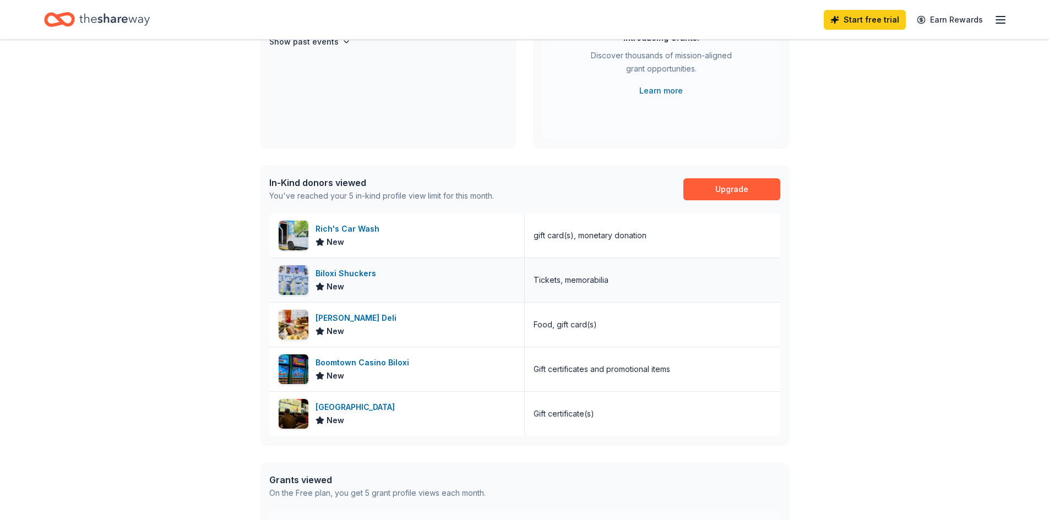
click at [332, 273] on div "Biloxi Shuckers" at bounding box center [348, 273] width 65 height 13
click at [399, 407] on div "[GEOGRAPHIC_DATA]" at bounding box center [358, 407] width 84 height 13
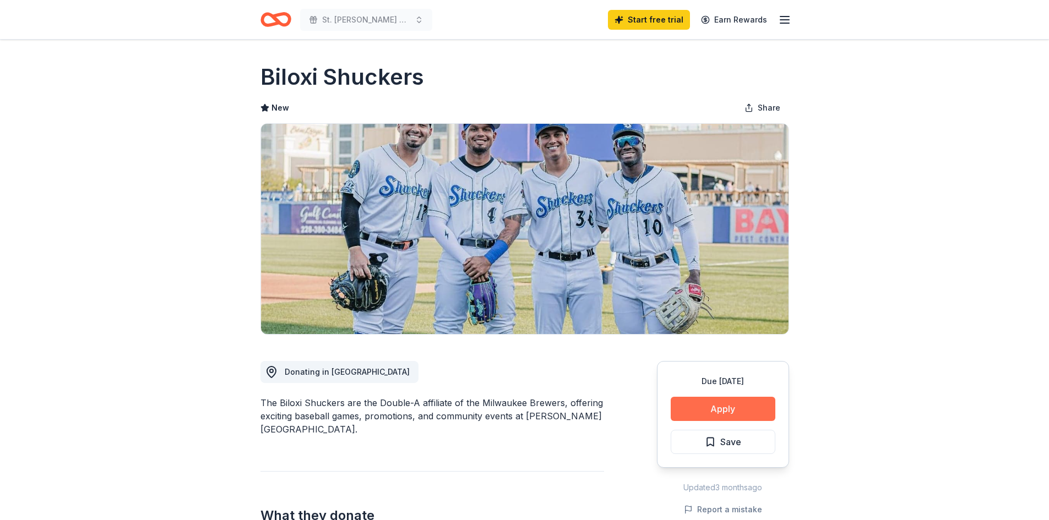
click at [732, 410] on button "Apply" at bounding box center [723, 409] width 105 height 24
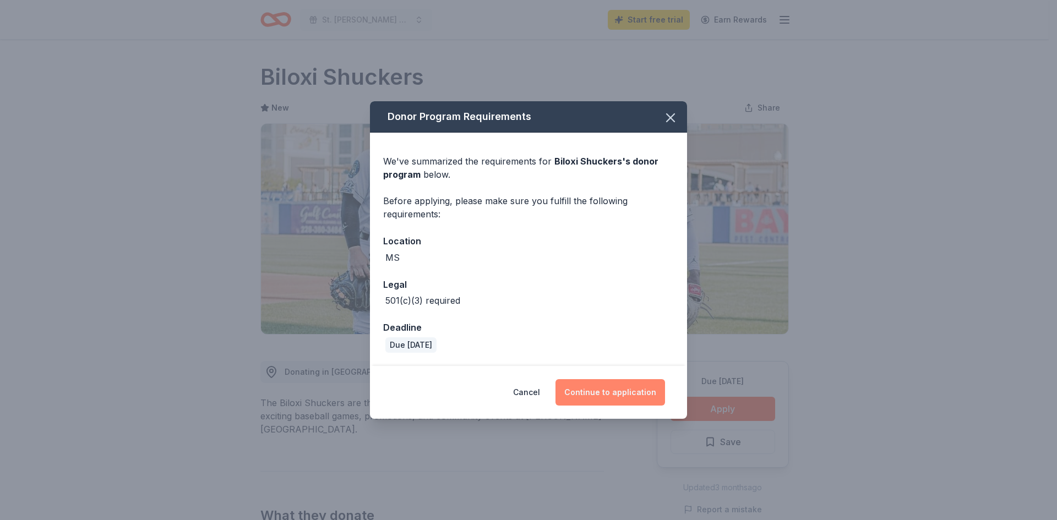
click at [609, 400] on button "Continue to application" at bounding box center [611, 392] width 110 height 26
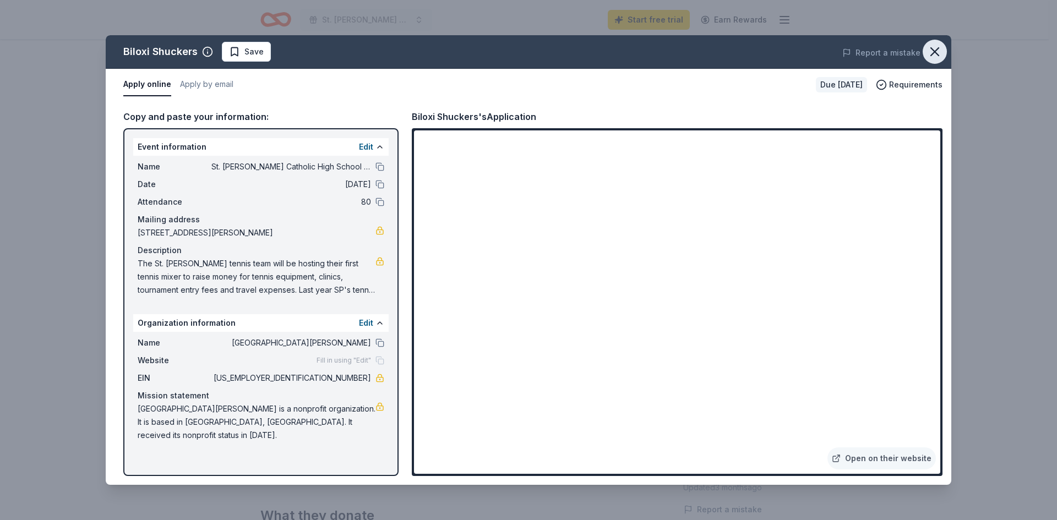
click at [932, 54] on icon "button" at bounding box center [935, 52] width 8 height 8
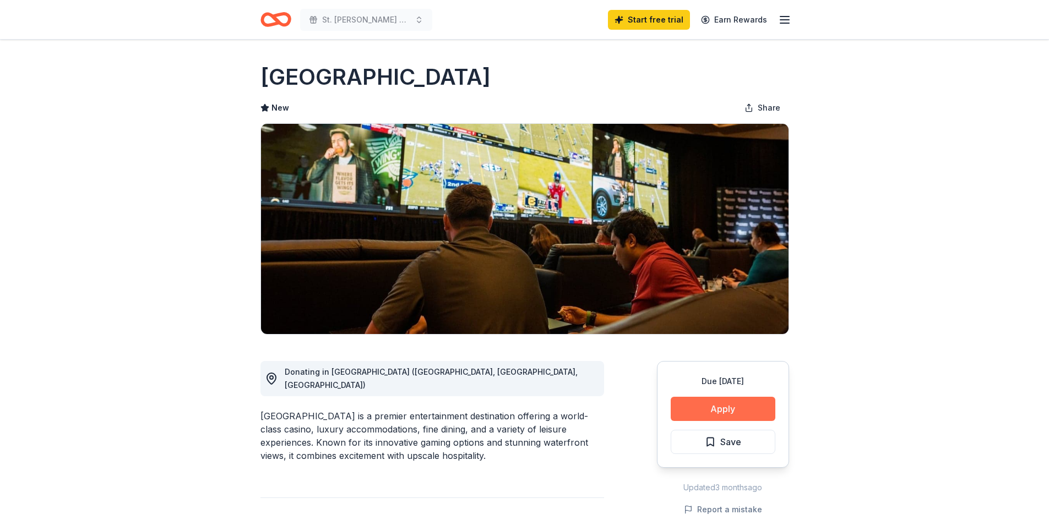
click at [692, 408] on button "Apply" at bounding box center [723, 409] width 105 height 24
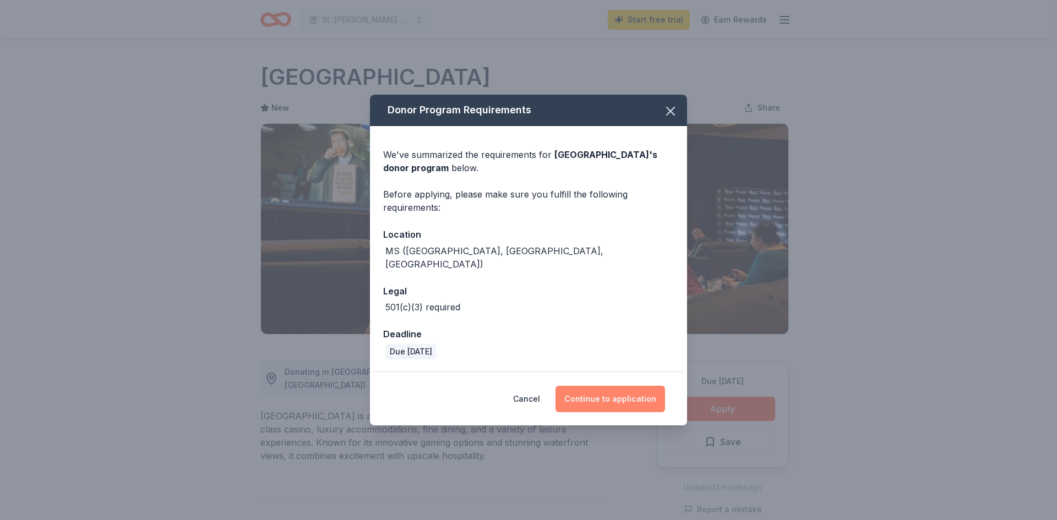
click at [604, 386] on button "Continue to application" at bounding box center [611, 399] width 110 height 26
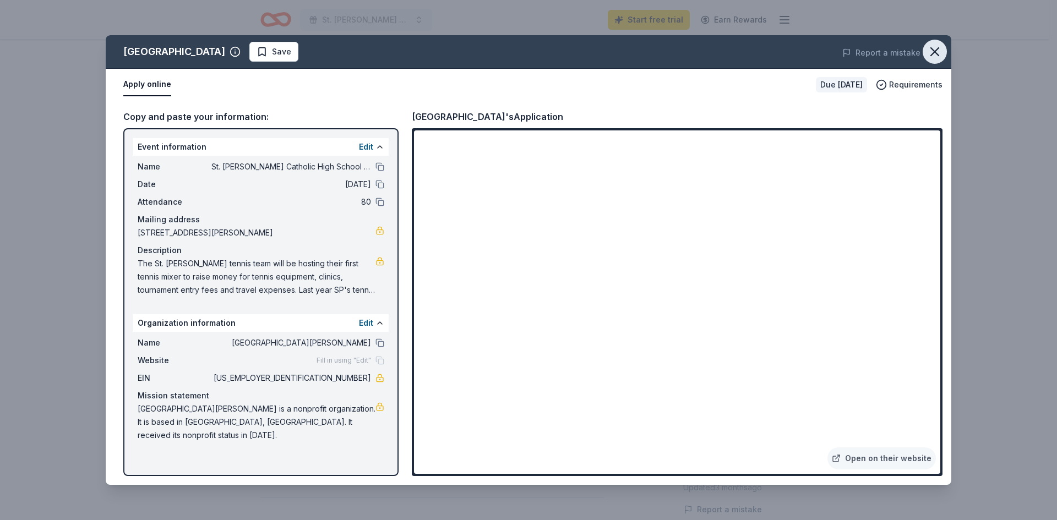
click at [934, 53] on icon "button" at bounding box center [935, 52] width 8 height 8
